Goal: Ask a question: Seek information or help from site administrators or community

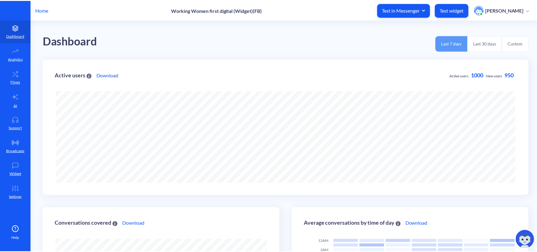
scroll to position [252, 541]
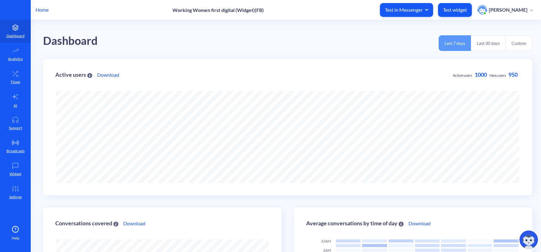
click at [49, 8] on div "Home Working Women first digital (Widget)(FB) Test in Messenger Test widget Olg…" at bounding box center [270, 10] width 541 height 20
click at [43, 10] on p "Home" at bounding box center [42, 9] width 13 height 7
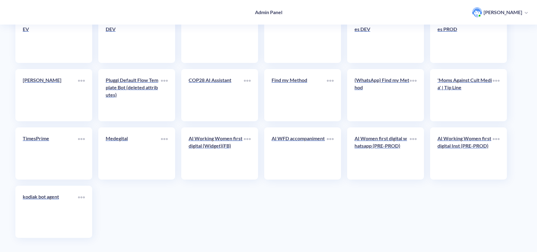
scroll to position [1049, 0]
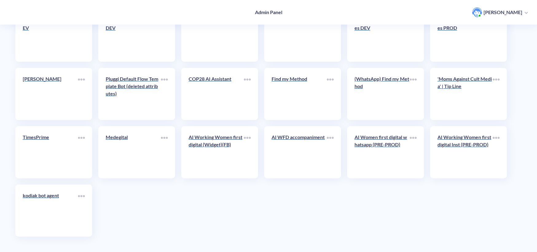
drag, startPoint x: 339, startPoint y: 183, endPoint x: 321, endPoint y: 194, distance: 20.7
click at [229, 151] on div "AI Working Women first digital (Widget)(FB)" at bounding box center [216, 144] width 55 height 20
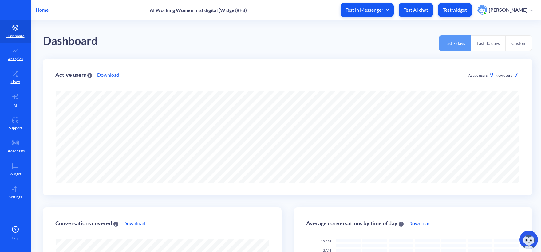
scroll to position [252, 541]
click at [45, 10] on p "Home" at bounding box center [42, 9] width 13 height 7
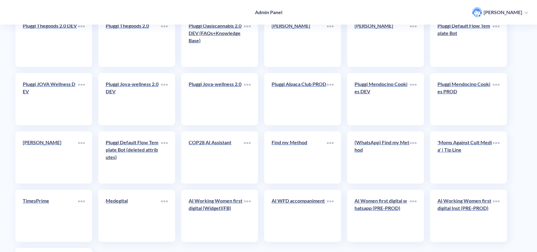
scroll to position [1049, 0]
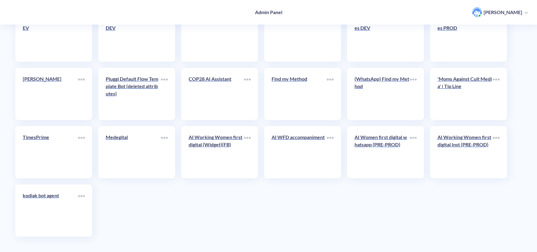
drag, startPoint x: 311, startPoint y: 202, endPoint x: 189, endPoint y: 197, distance: 121.4
click at [210, 148] on div "AI Working Women first digital (Widget)(FB)" at bounding box center [216, 144] width 55 height 20
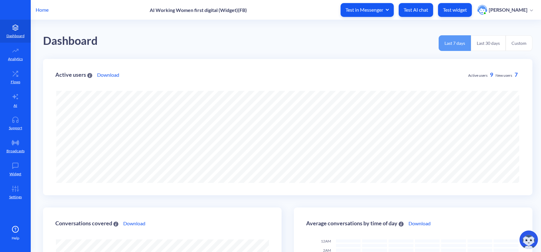
scroll to position [252, 541]
click at [462, 10] on p "Test widget" at bounding box center [455, 10] width 24 height 6
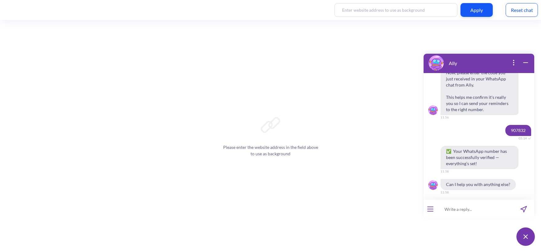
scroll to position [619, 0]
click at [517, 9] on div "Reset chat" at bounding box center [521, 10] width 32 height 14
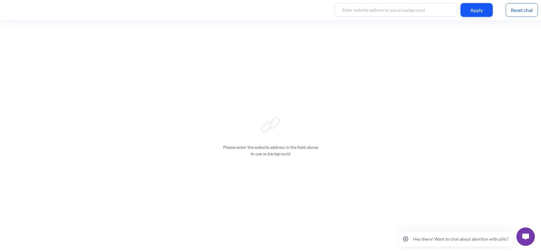
click at [526, 237] on img at bounding box center [525, 237] width 7 height 6
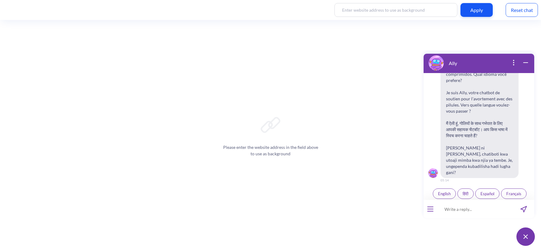
scroll to position [96, 0]
click at [428, 210] on button "open menu" at bounding box center [430, 209] width 6 height 5
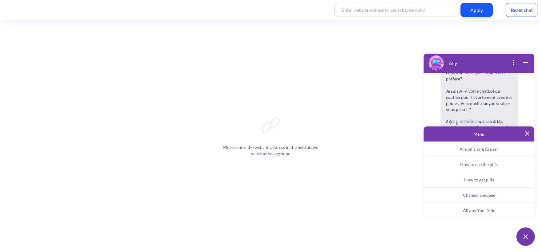
click at [461, 212] on button "Ally by Your Side" at bounding box center [478, 210] width 111 height 15
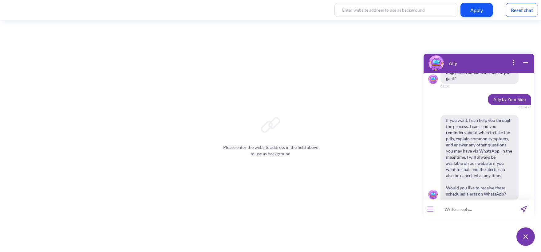
scroll to position [199, 0]
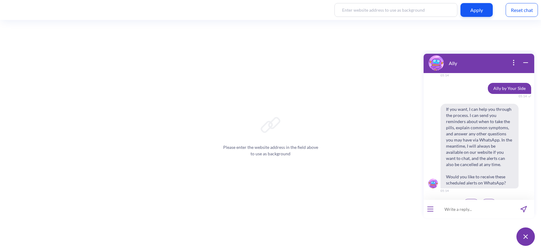
click at [468, 199] on button "Yes" at bounding box center [471, 204] width 17 height 10
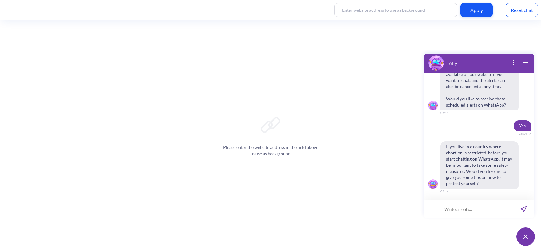
scroll to position [278, 0]
click at [485, 199] on button "No" at bounding box center [489, 204] width 16 height 10
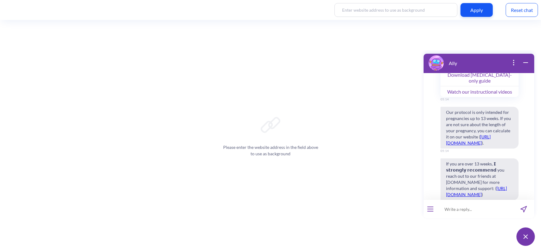
scroll to position [600, 0]
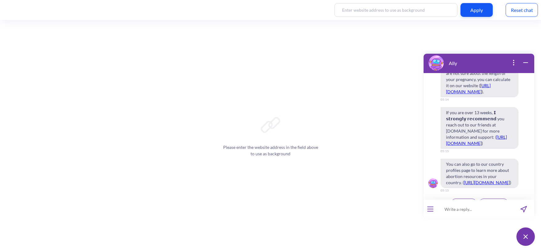
click at [468, 199] on button "Continue" at bounding box center [463, 204] width 26 height 10
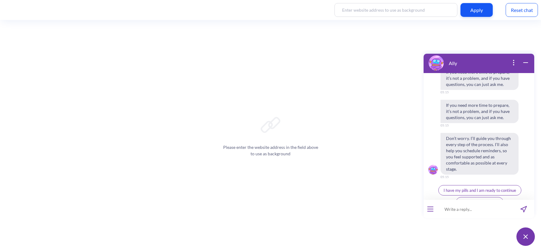
scroll to position [884, 0]
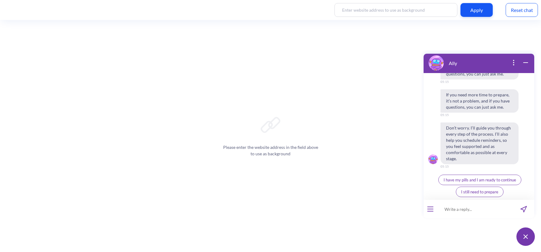
click at [485, 179] on span "I have my pills and I am ready to continue" at bounding box center [479, 180] width 72 height 5
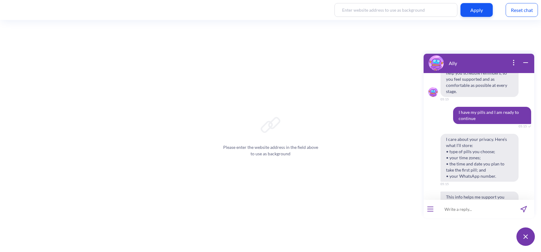
scroll to position [1015, 0]
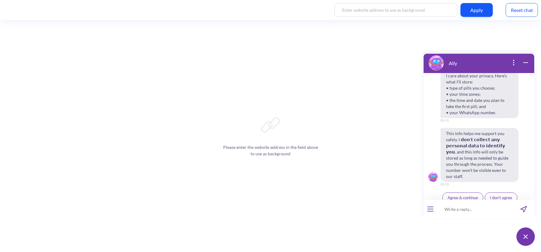
click at [457, 195] on span "Agree & continue" at bounding box center [462, 197] width 30 height 5
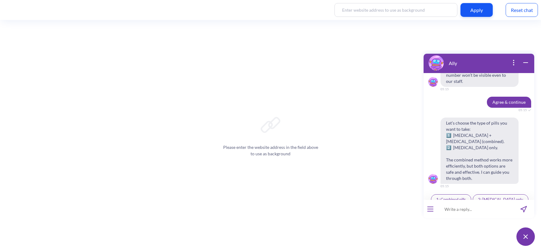
scroll to position [1112, 0]
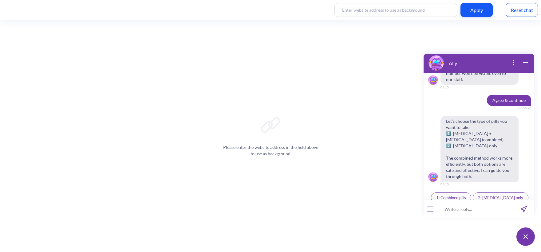
click at [445, 194] on button "1: Combined pills" at bounding box center [451, 198] width 40 height 10
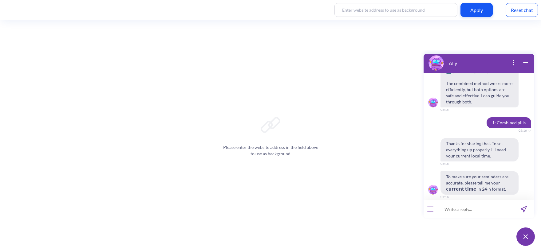
scroll to position [1187, 0]
click at [459, 210] on input at bounding box center [475, 209] width 76 height 18
type input "17:16"
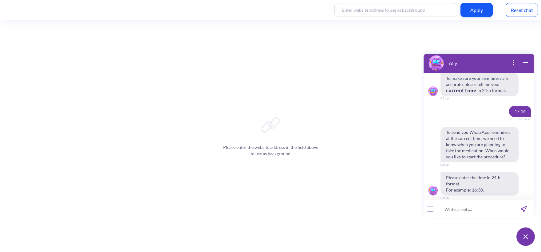
scroll to position [1287, 0]
type input "17;20"
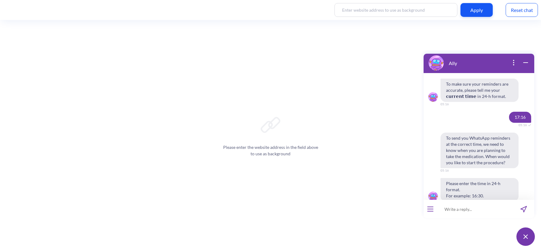
scroll to position [1341, 0]
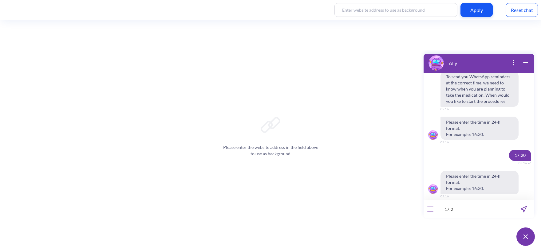
type input "17:20"
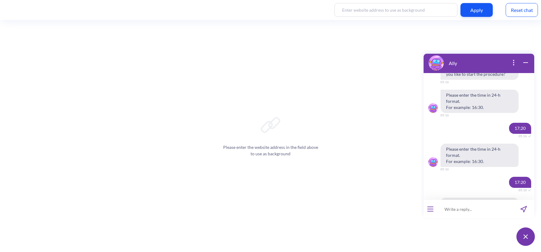
scroll to position [1432, 0]
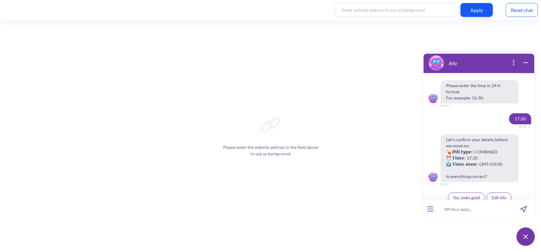
click at [473, 195] on span "Yes, looks good" at bounding box center [466, 197] width 27 height 5
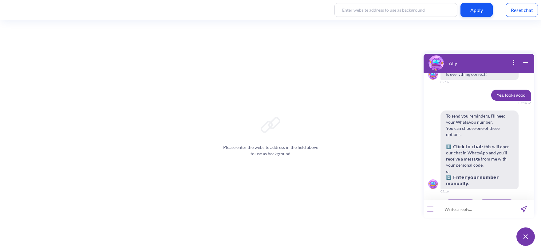
scroll to position [1535, 0]
click at [493, 202] on span "Enter manually" at bounding box center [496, 204] width 27 height 5
click at [464, 211] on input at bounding box center [475, 209] width 76 height 18
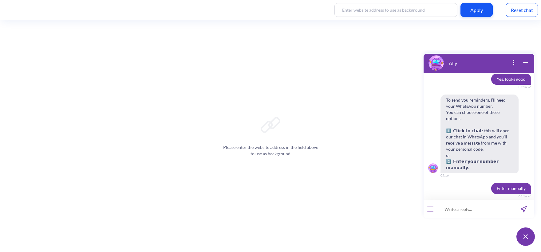
scroll to position [1577, 0]
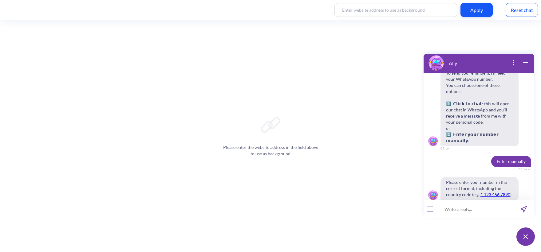
click at [464, 211] on input at bounding box center [475, 209] width 76 height 18
type input "380970438103"
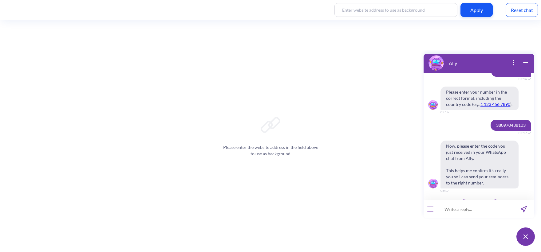
scroll to position [1667, 0]
click at [468, 213] on input at bounding box center [475, 209] width 76 height 18
type input "564628"
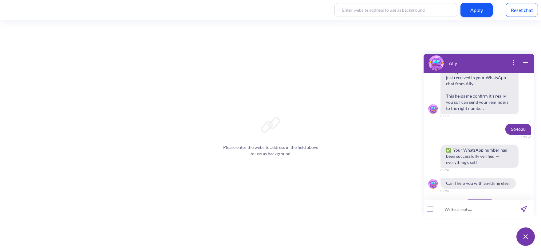
scroll to position [1742, 0]
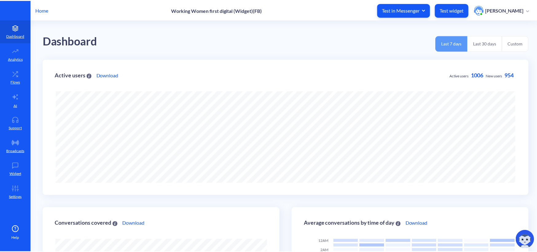
scroll to position [252, 541]
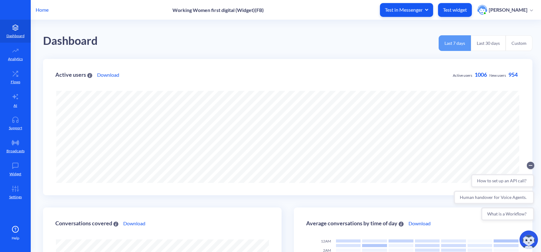
click at [460, 13] on button "Test widget" at bounding box center [455, 10] width 34 height 14
click at [50, 9] on div "Home Working Women first digital (Widget)(FB) Test in Messenger Test widget Olg…" at bounding box center [270, 10] width 541 height 20
click at [41, 9] on p "Home" at bounding box center [42, 9] width 13 height 7
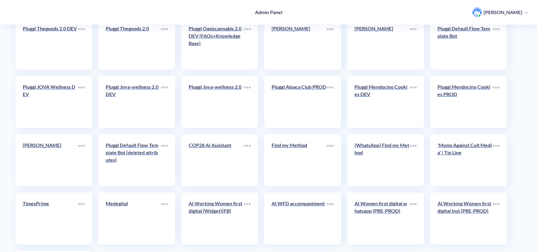
scroll to position [1049, 0]
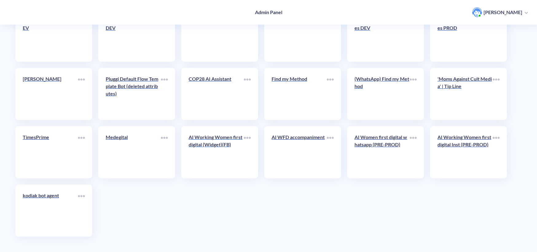
click at [222, 157] on link "AI Working Women first digital (Widget)(FB)" at bounding box center [216, 152] width 55 height 37
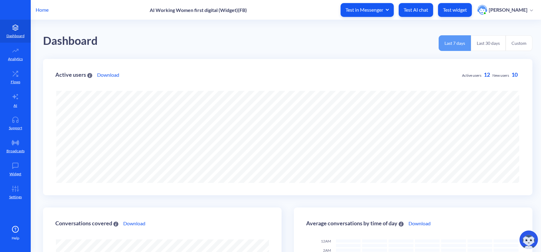
click at [461, 11] on p "Test widget" at bounding box center [455, 10] width 24 height 6
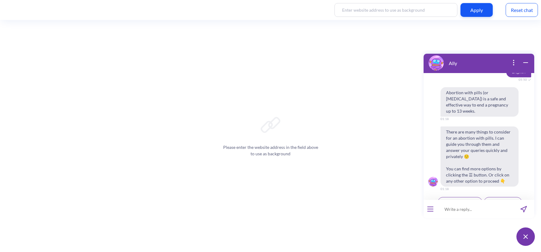
scroll to position [220, 0]
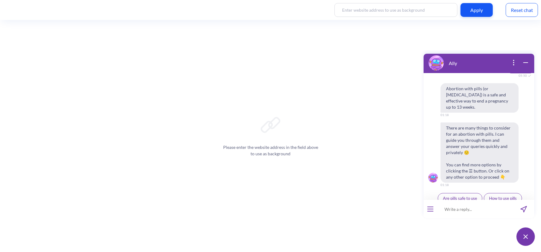
click at [430, 211] on button "open menu" at bounding box center [430, 209] width 6 height 5
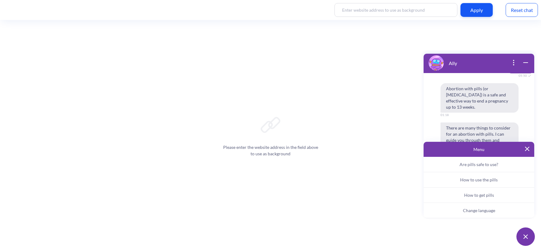
click at [470, 213] on span "Change language" at bounding box center [479, 210] width 32 height 5
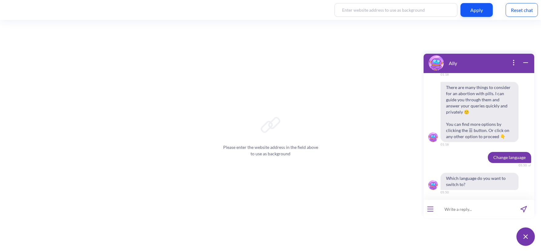
scroll to position [268, 0]
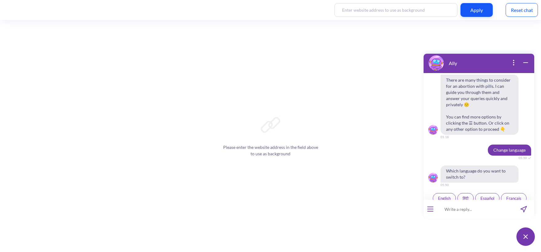
click at [441, 193] on button "English" at bounding box center [444, 198] width 23 height 10
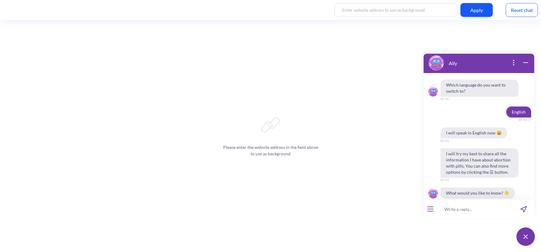
scroll to position [370, 0]
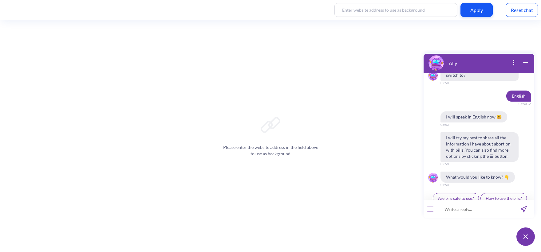
click at [429, 214] on div at bounding box center [430, 209] width 14 height 18
click at [429, 210] on button "open menu" at bounding box center [430, 209] width 6 height 5
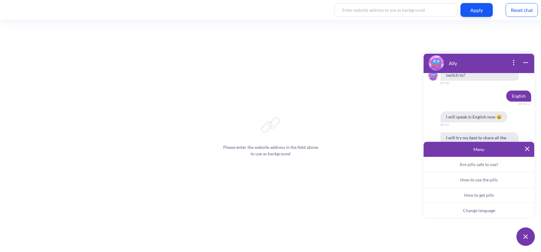
drag, startPoint x: 467, startPoint y: 210, endPoint x: 391, endPoint y: 235, distance: 79.7
click at [420, 50] on html "Ally Hello! Hola! Oi! Bonjour! नमस्ते! Habari! 01:18 I'm Ally, your support cha…" at bounding box center [479, 50] width 118 height 0
click at [369, 197] on div "Please enter the website address in the field above to use as background" at bounding box center [270, 136] width 541 height 232
drag, startPoint x: 200, startPoint y: 67, endPoint x: 198, endPoint y: 62, distance: 5.1
click at [198, 65] on div "Please enter the website address in the field above to use as background" at bounding box center [270, 136] width 541 height 232
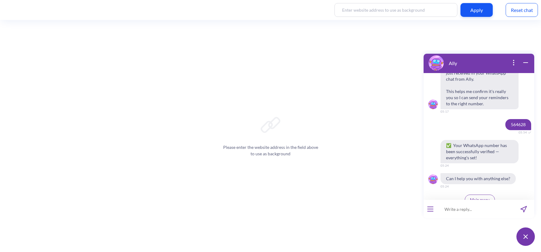
scroll to position [595, 0]
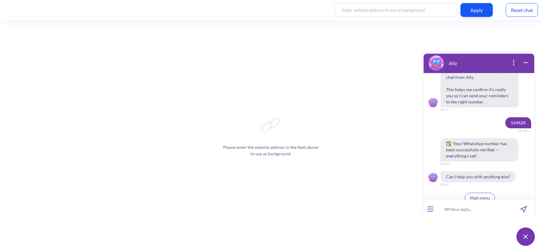
click at [433, 206] on div at bounding box center [430, 209] width 14 height 18
click at [432, 209] on button "open menu" at bounding box center [430, 209] width 6 height 5
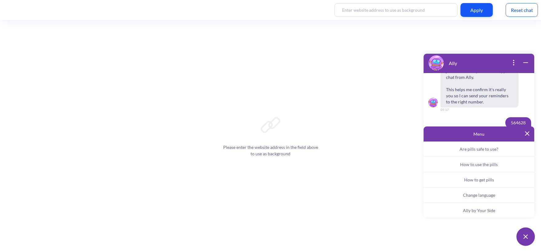
click at [460, 213] on button "Ally by Your Side" at bounding box center [478, 210] width 111 height 15
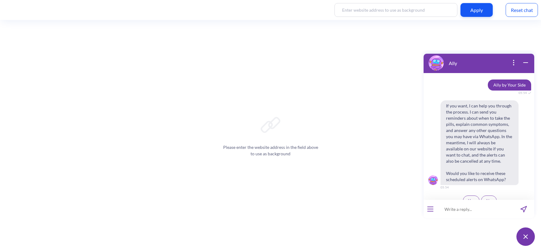
scroll to position [710, 0]
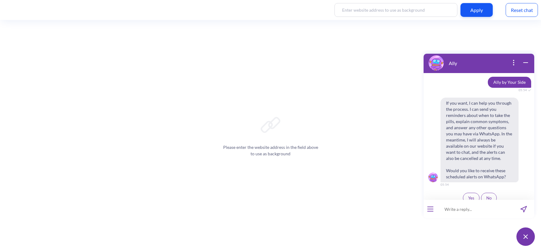
click at [470, 196] on button "Yes" at bounding box center [471, 198] width 17 height 10
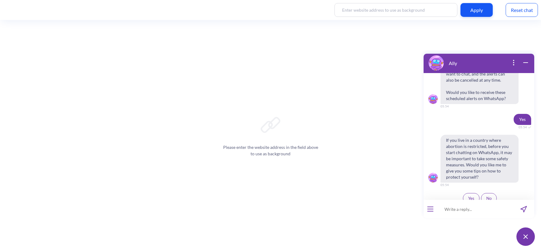
scroll to position [789, 0]
click at [470, 196] on button "Yes" at bounding box center [471, 198] width 17 height 10
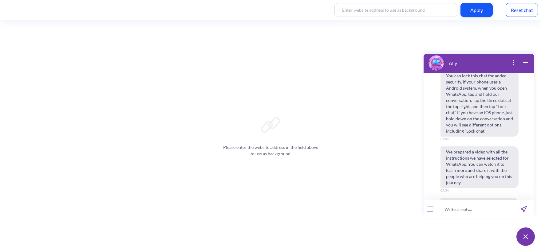
scroll to position [1001, 0]
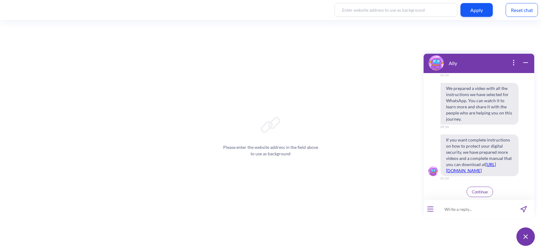
click at [476, 190] on span "Continue" at bounding box center [480, 192] width 16 height 5
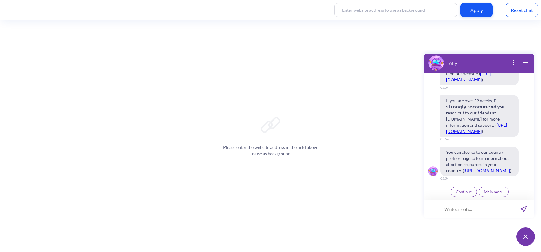
scroll to position [1323, 0]
click at [460, 192] on span "Continue" at bounding box center [464, 192] width 16 height 5
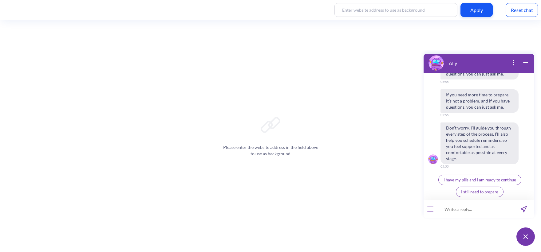
scroll to position [1608, 0]
click at [453, 182] on span "I have my pills and I am ready to continue" at bounding box center [479, 180] width 72 height 5
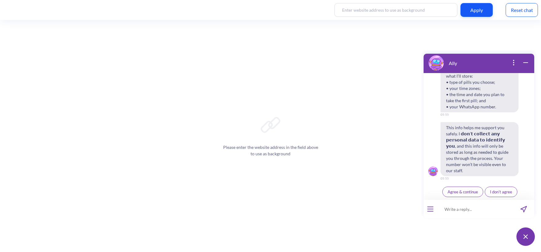
scroll to position [1739, 0]
click at [460, 194] on span "Agree & continue" at bounding box center [462, 192] width 30 height 5
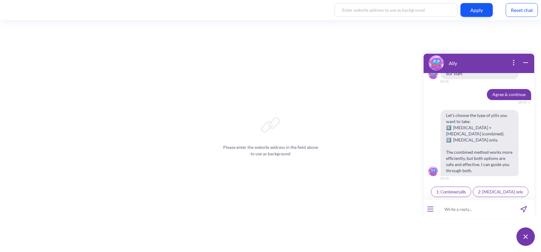
scroll to position [1836, 0]
click at [448, 197] on div "1: Combined pills" at bounding box center [450, 192] width 42 height 12
click at [447, 192] on span "1: Combined pills" at bounding box center [451, 192] width 30 height 5
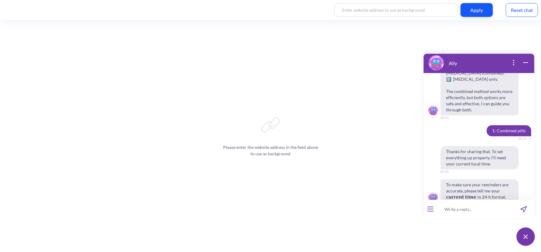
scroll to position [1911, 0]
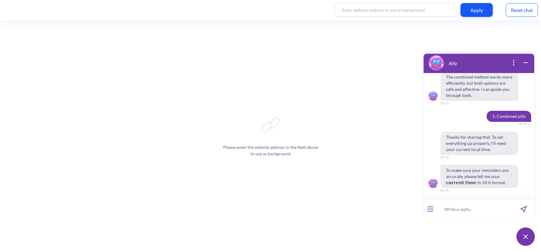
click at [460, 210] on input at bounding box center [475, 209] width 76 height 18
click at [463, 204] on input at bounding box center [475, 209] width 76 height 18
type input "17:59"
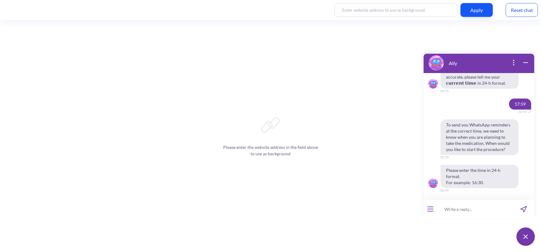
scroll to position [2011, 0]
type input "18:05"
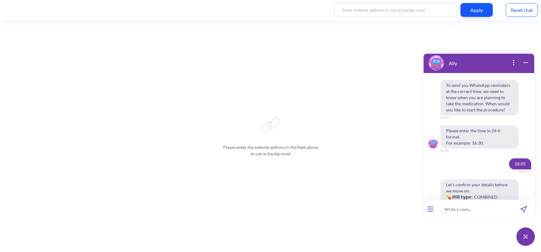
scroll to position [2101, 0]
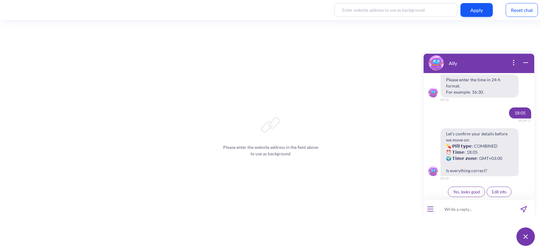
click at [469, 194] on span "Yes, looks good" at bounding box center [466, 192] width 27 height 5
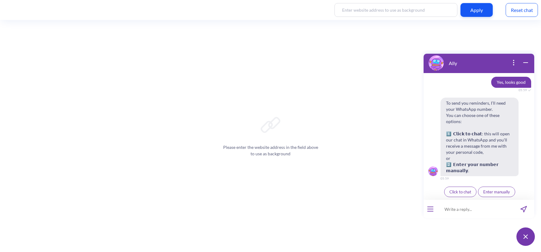
scroll to position [2204, 0]
click at [493, 195] on button "Enter manually" at bounding box center [496, 192] width 37 height 10
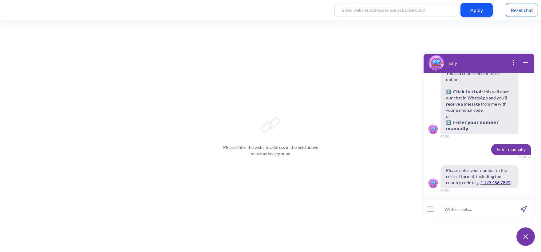
scroll to position [2247, 0]
click at [470, 212] on input at bounding box center [475, 209] width 76 height 18
type input "380970438103"
click at [523, 209] on icon "send message" at bounding box center [523, 209] width 6 height 6
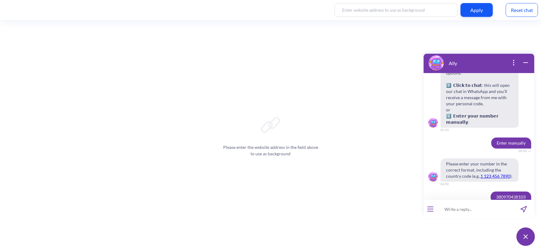
scroll to position [2267, 0]
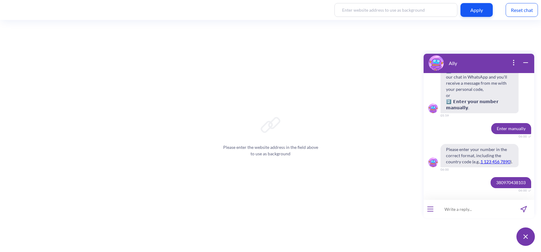
click at [339, 216] on div "Please enter the website address in the field above to use as background" at bounding box center [270, 136] width 541 height 232
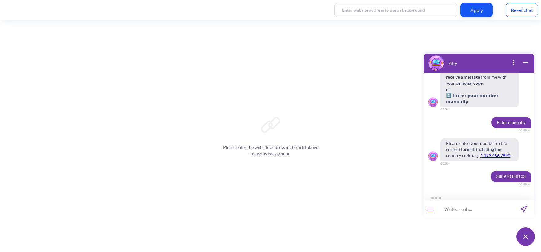
scroll to position [2274, 0]
click at [482, 193] on div "Let’s choose the type of pills you want to take: 1️⃣ [MEDICAL_DATA] + [MEDICAL_…" at bounding box center [478, 136] width 111 height 127
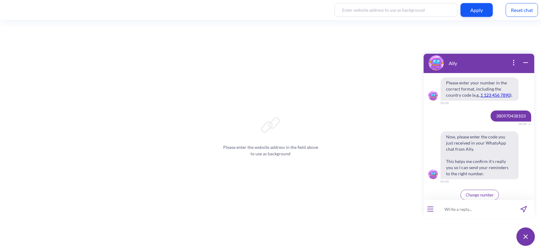
scroll to position [2337, 0]
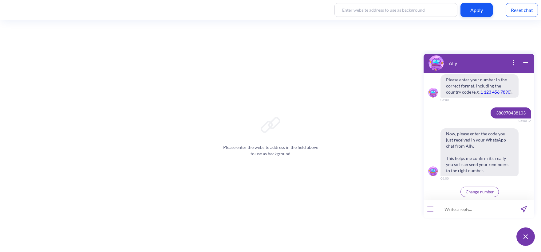
click at [392, 198] on div "Please enter the website address in the field above to use as background" at bounding box center [270, 136] width 541 height 232
click at [458, 212] on input at bounding box center [475, 209] width 76 height 18
type input "487718"
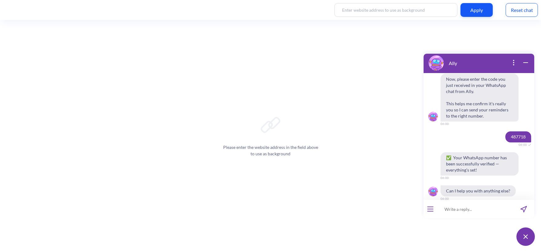
scroll to position [2412, 0]
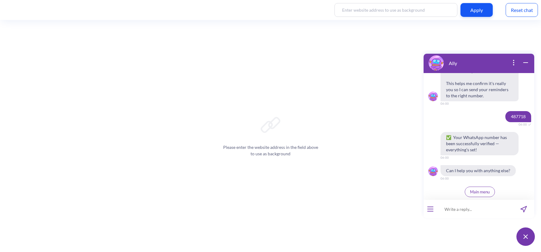
click at [431, 208] on button "open menu" at bounding box center [430, 209] width 6 height 5
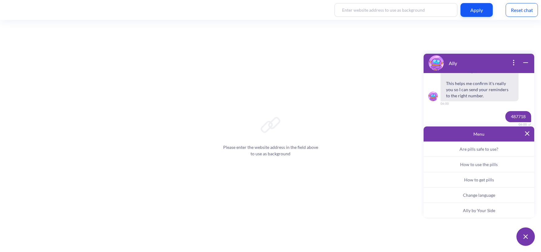
click at [471, 124] on div "Let’s choose the type of pills you want to take: 1️⃣ [MEDICAL_DATA] + [MEDICAL_…" at bounding box center [478, 136] width 111 height 127
click at [530, 136] on div "Menu" at bounding box center [478, 134] width 111 height 15
click at [527, 134] on img at bounding box center [527, 133] width 4 height 4
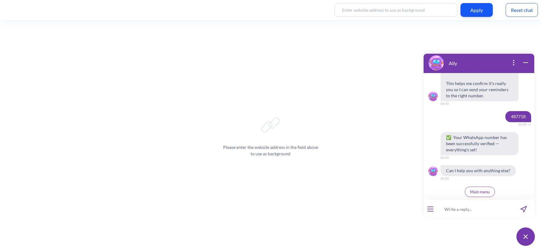
click at [429, 209] on button "open menu" at bounding box center [430, 209] width 6 height 5
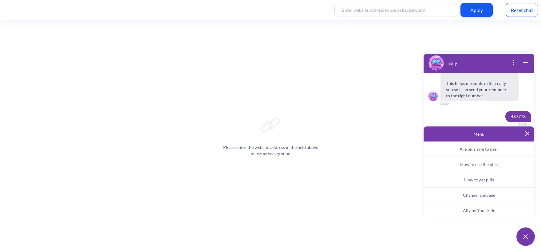
click at [466, 210] on span "Ally by Your Side" at bounding box center [479, 210] width 32 height 5
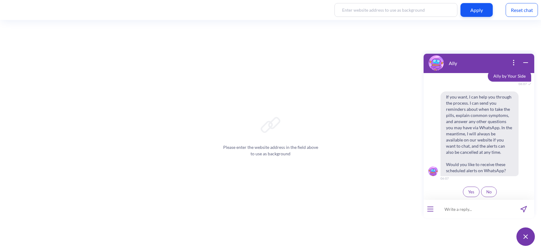
scroll to position [2528, 0]
click at [472, 194] on span "Yes" at bounding box center [471, 192] width 6 height 5
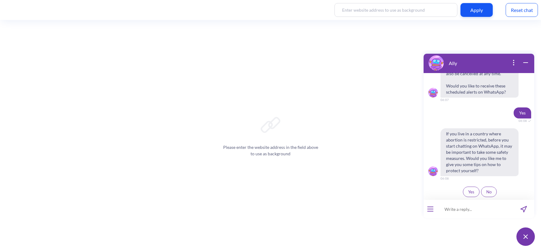
scroll to position [2606, 0]
click at [486, 192] on span "No" at bounding box center [488, 192] width 5 height 5
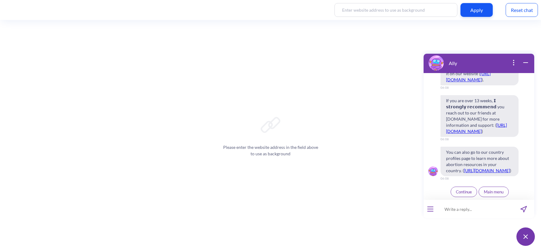
scroll to position [2928, 0]
click at [459, 191] on span "Continue" at bounding box center [464, 192] width 16 height 5
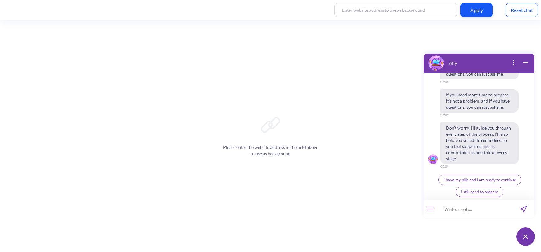
scroll to position [3213, 0]
click at [464, 179] on span "I have my pills and I am ready to continue" at bounding box center [479, 180] width 72 height 5
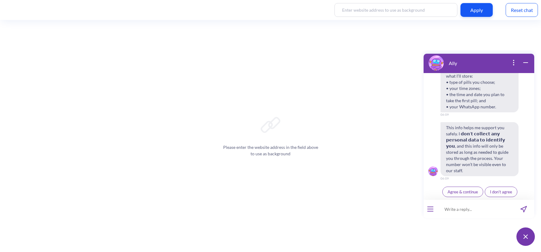
scroll to position [3344, 0]
click at [452, 195] on button "Agree & continue" at bounding box center [462, 192] width 41 height 10
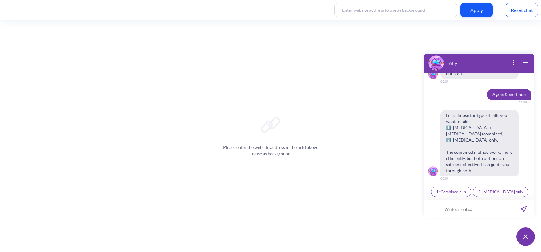
scroll to position [3441, 0]
click at [462, 187] on button "1: Combined pills" at bounding box center [451, 192] width 40 height 10
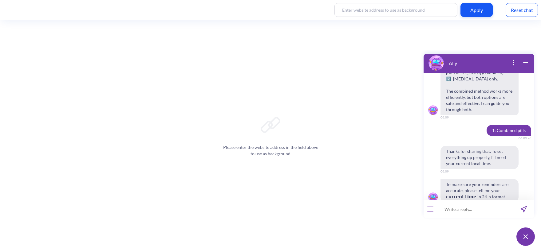
scroll to position [3516, 0]
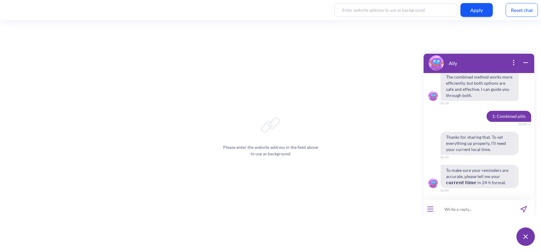
click at [455, 212] on input at bounding box center [475, 209] width 76 height 18
type input "18:09"
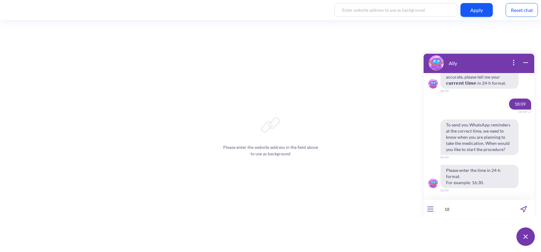
scroll to position [3615, 0]
type input "18:15"
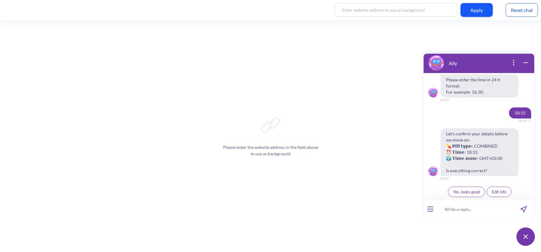
scroll to position [3706, 0]
click at [470, 195] on button "Yes, looks good" at bounding box center [466, 192] width 37 height 10
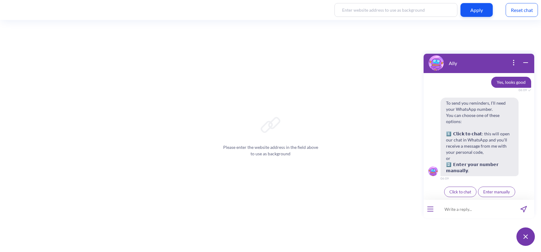
scroll to position [3809, 0]
click at [499, 190] on span "Enter manually" at bounding box center [496, 192] width 27 height 5
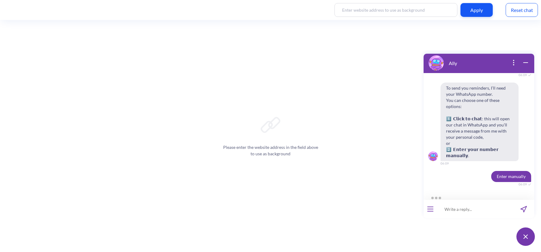
scroll to position [3824, 0]
click at [466, 213] on input at bounding box center [475, 209] width 76 height 18
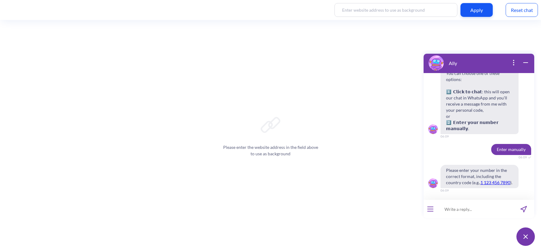
scroll to position [3851, 0]
click at [455, 209] on input at bounding box center [475, 209] width 76 height 18
type input "380970438103"
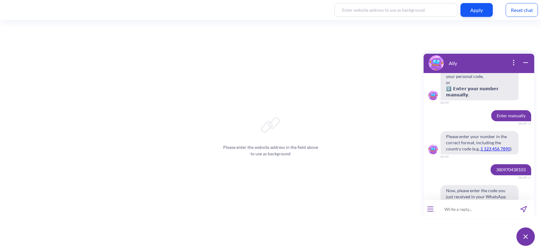
scroll to position [3942, 0]
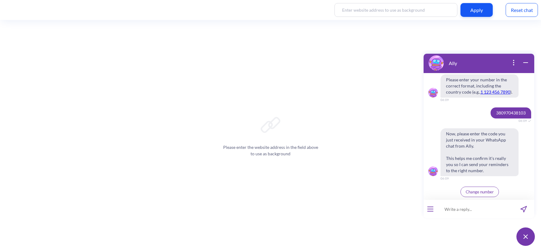
click at [465, 206] on input at bounding box center [475, 209] width 76 height 18
click at [465, 207] on input at bounding box center [475, 209] width 76 height 18
type input "515049"
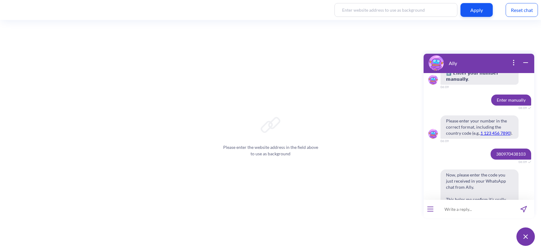
scroll to position [3802, 0]
